Goal: Transaction & Acquisition: Purchase product/service

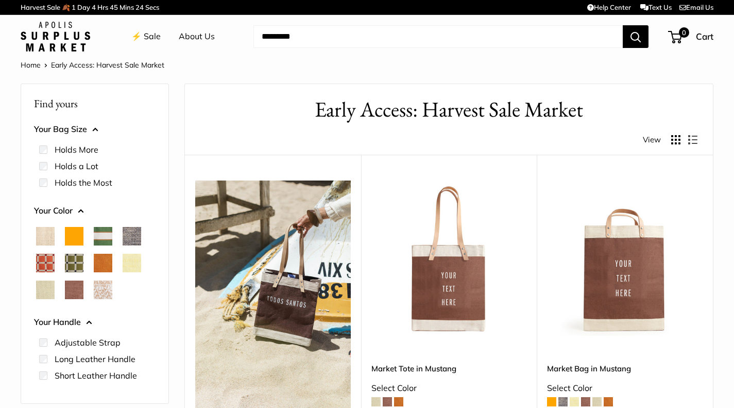
click at [26, 62] on link "Home" at bounding box center [31, 64] width 20 height 9
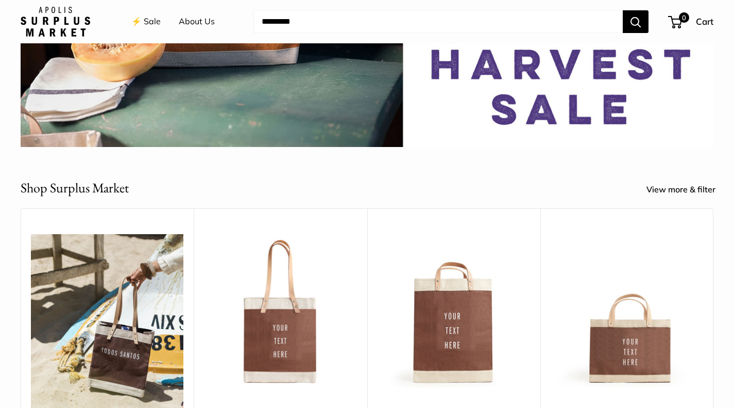
scroll to position [412, 0]
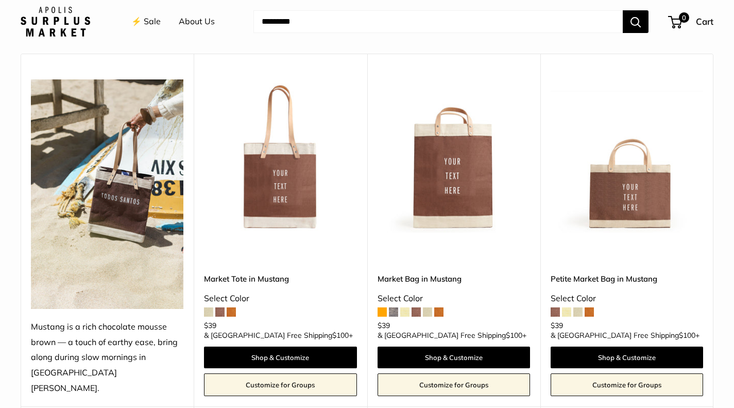
click at [451, 183] on img at bounding box center [454, 155] width 153 height 153
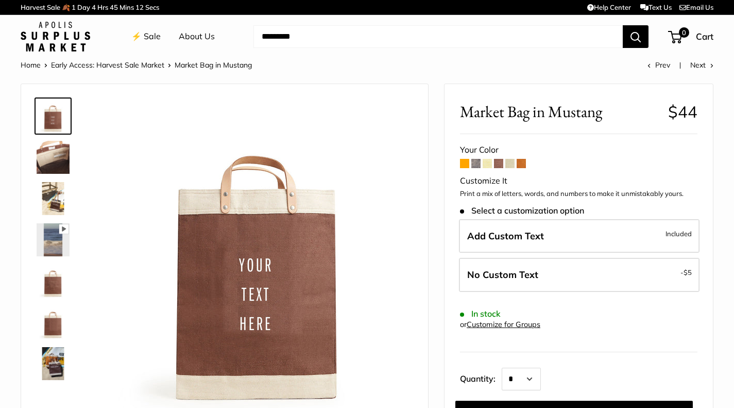
click at [56, 159] on img at bounding box center [53, 157] width 33 height 33
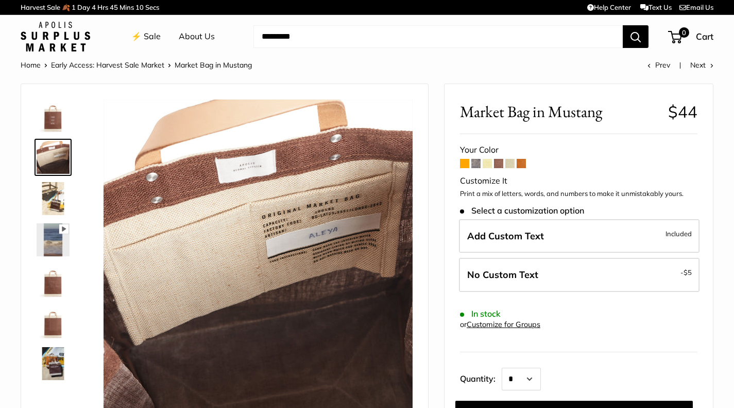
click at [55, 206] on img at bounding box center [53, 198] width 33 height 33
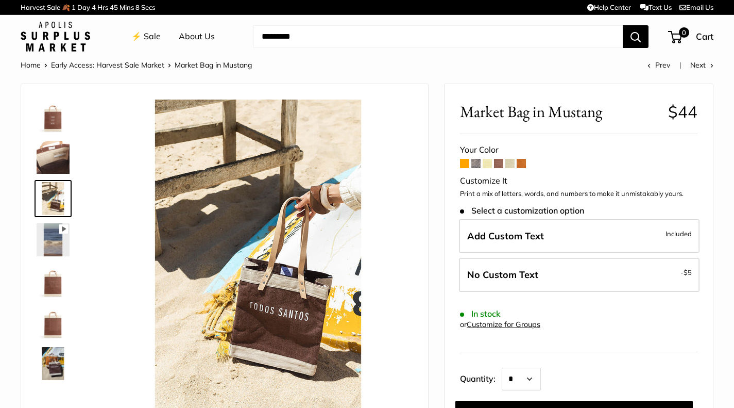
click at [47, 289] on img at bounding box center [53, 280] width 33 height 33
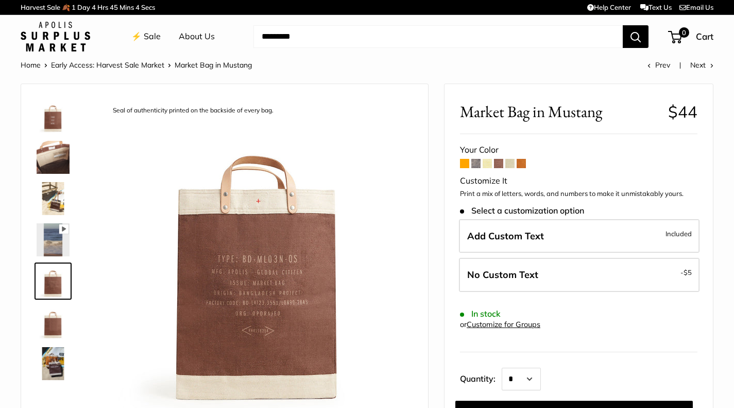
click at [53, 316] on img at bounding box center [53, 322] width 33 height 33
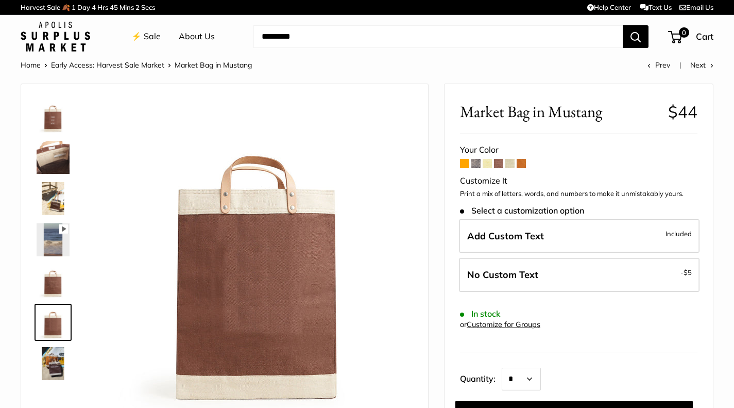
click at [54, 283] on img at bounding box center [53, 280] width 33 height 33
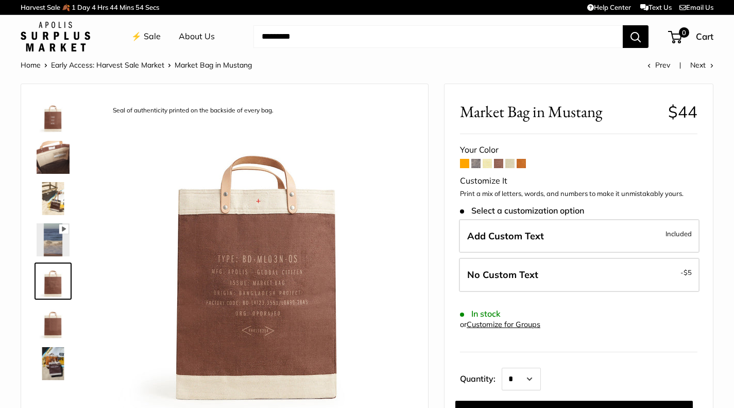
click at [565, 236] on label "Add Custom Text Included" at bounding box center [579, 236] width 241 height 34
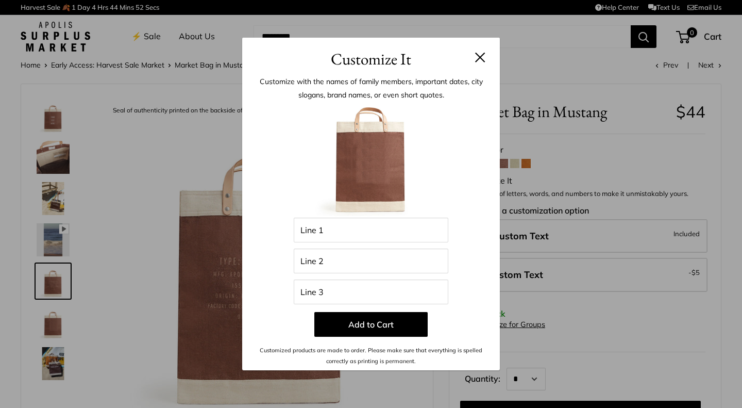
click at [614, 396] on div "Customize It Customize with the names of family members, important dates, city …" at bounding box center [371, 204] width 742 height 408
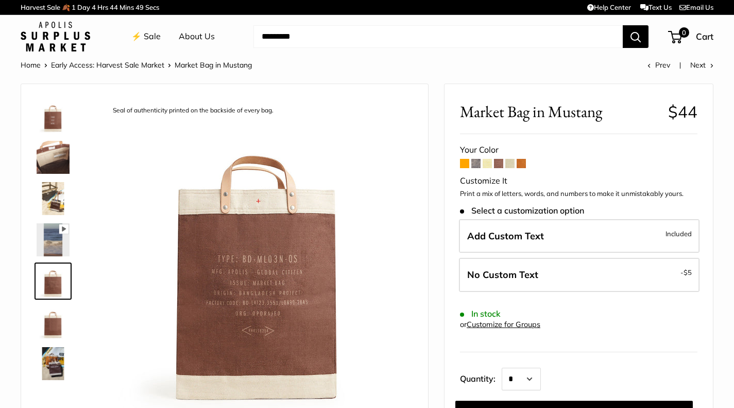
click at [569, 215] on span "Select a customization option" at bounding box center [522, 211] width 124 height 10
click at [564, 236] on label "Add Custom Text Included" at bounding box center [579, 236] width 241 height 34
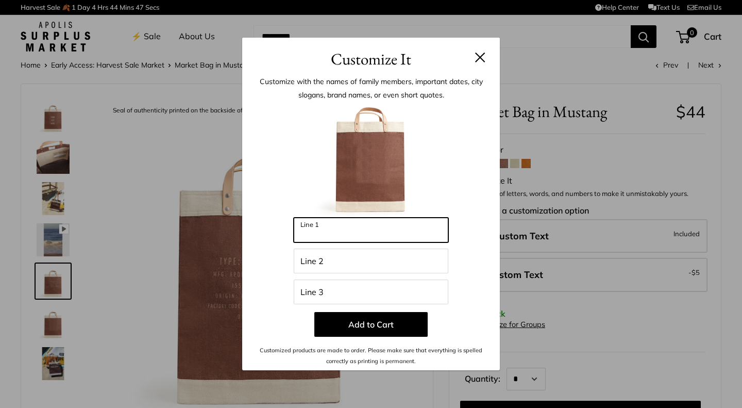
click at [367, 237] on input "Line 1" at bounding box center [371, 229] width 155 height 25
type input "****"
click at [384, 326] on button "Add to Cart" at bounding box center [370, 324] width 113 height 25
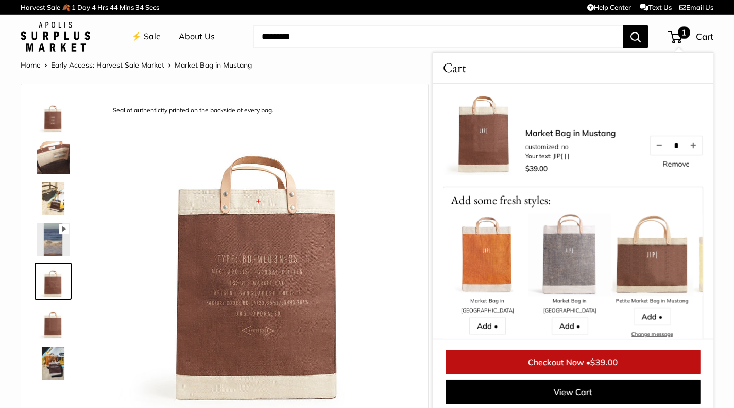
click at [413, 95] on div "Pause Play % buffered 00:00 Unmute Mute Exit fullscreen Enter fullscreen Play S…" at bounding box center [224, 251] width 381 height 314
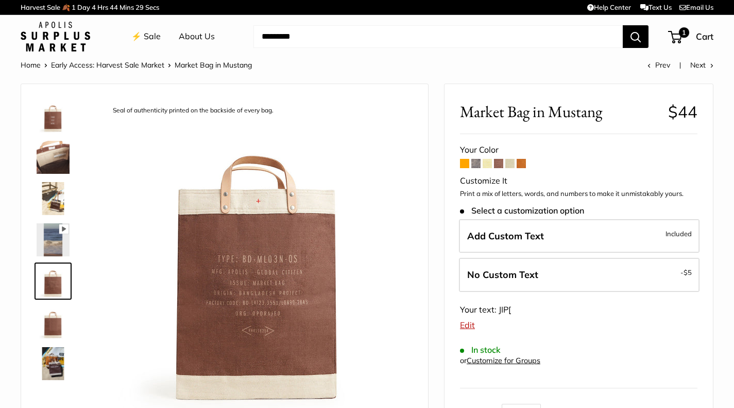
click at [32, 65] on link "Home" at bounding box center [31, 64] width 20 height 9
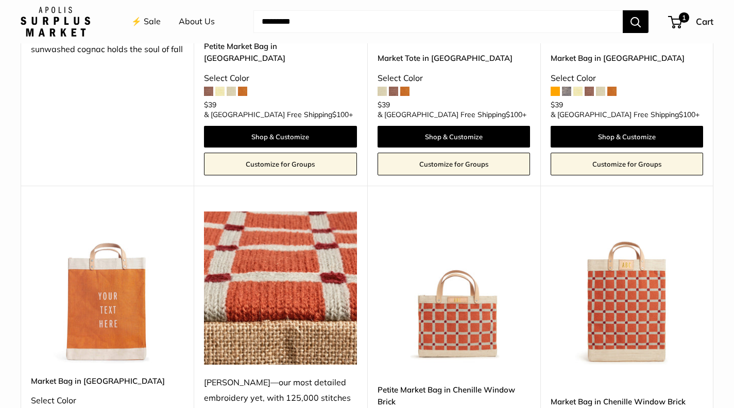
scroll to position [1700, 0]
